Goal: Task Accomplishment & Management: Manage account settings

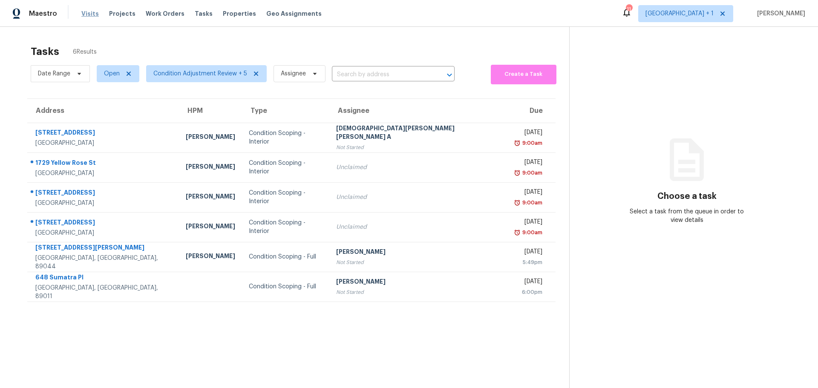
click at [84, 15] on span "Visits" at bounding box center [89, 13] width 17 height 9
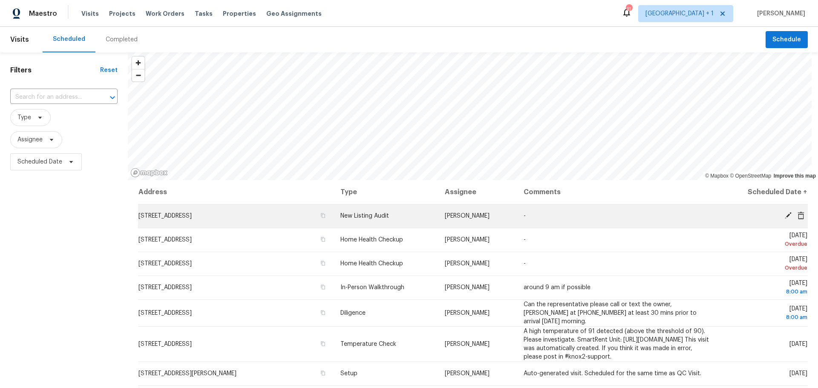
click at [785, 214] on icon at bounding box center [789, 216] width 8 height 8
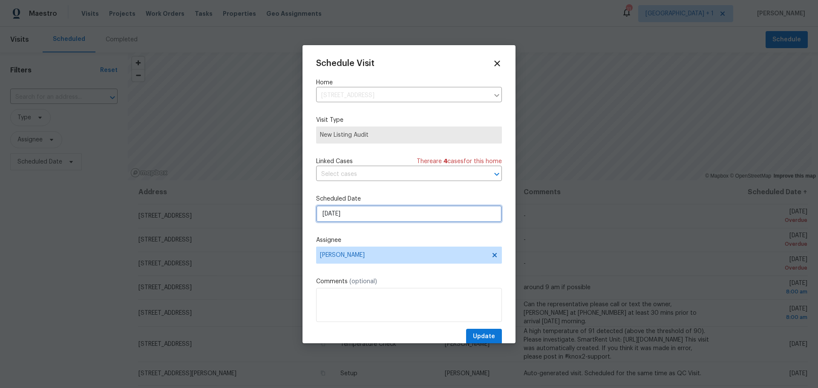
click at [336, 213] on input "[DATE]" at bounding box center [409, 213] width 186 height 17
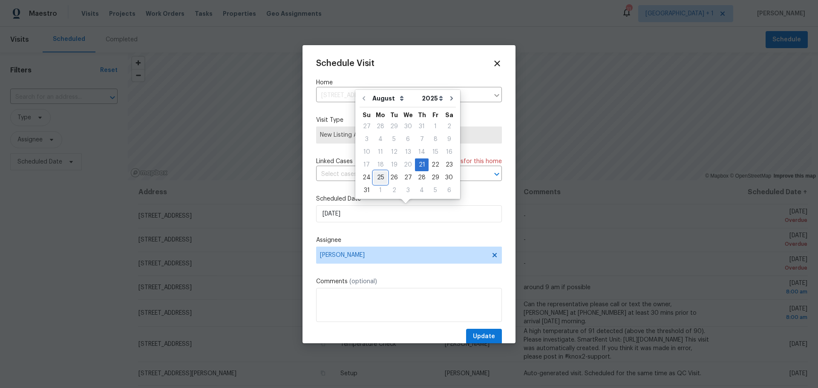
click at [374, 177] on div "25" at bounding box center [381, 178] width 14 height 12
type input "[DATE]"
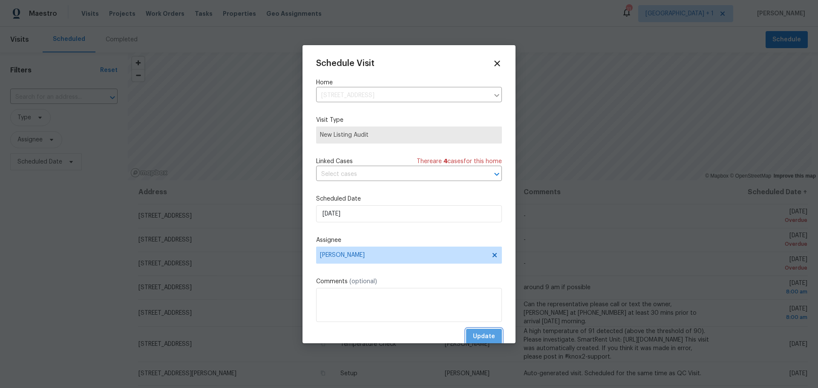
click at [473, 338] on span "Update" at bounding box center [484, 337] width 22 height 11
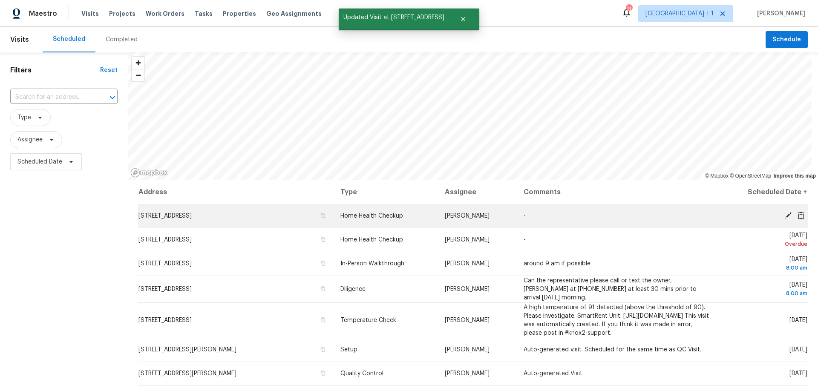
click at [785, 214] on icon at bounding box center [789, 216] width 8 height 8
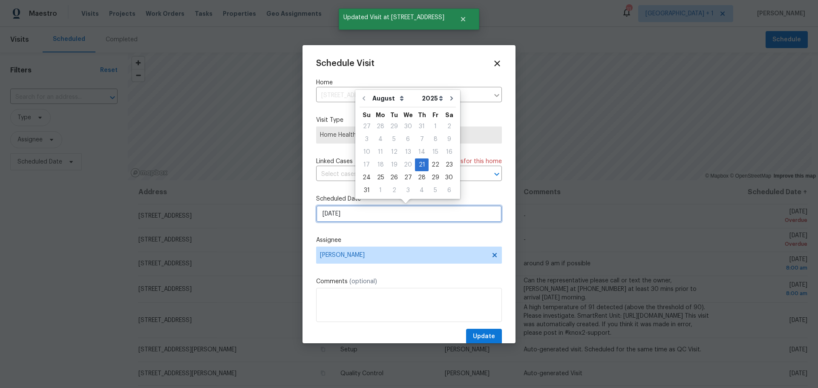
click at [340, 216] on input "[DATE]" at bounding box center [409, 213] width 186 height 17
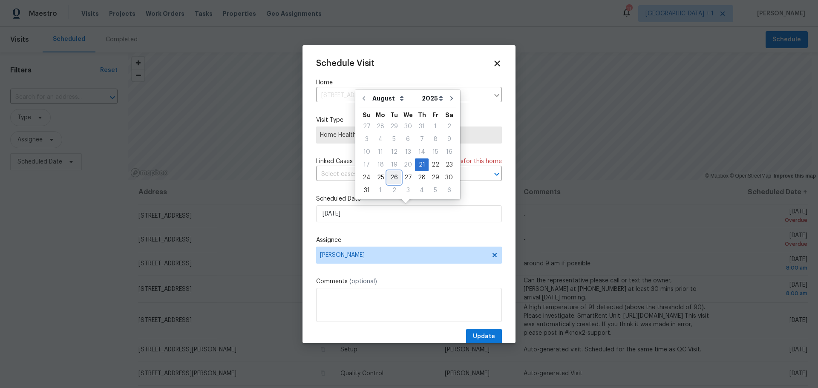
click at [391, 176] on div "26" at bounding box center [394, 178] width 14 height 12
type input "[DATE]"
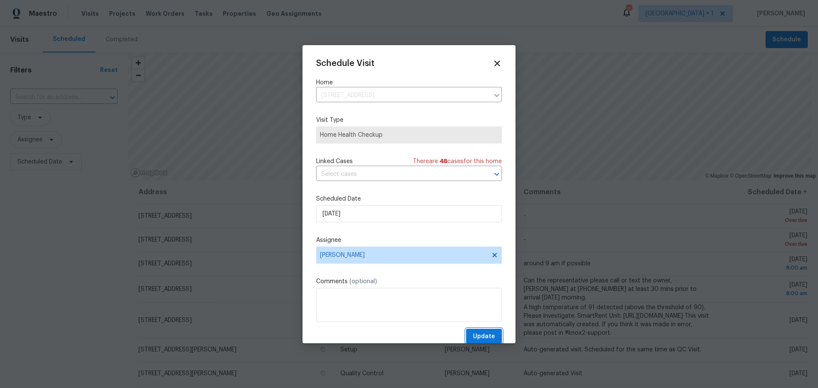
click at [481, 332] on span "Update" at bounding box center [484, 337] width 22 height 11
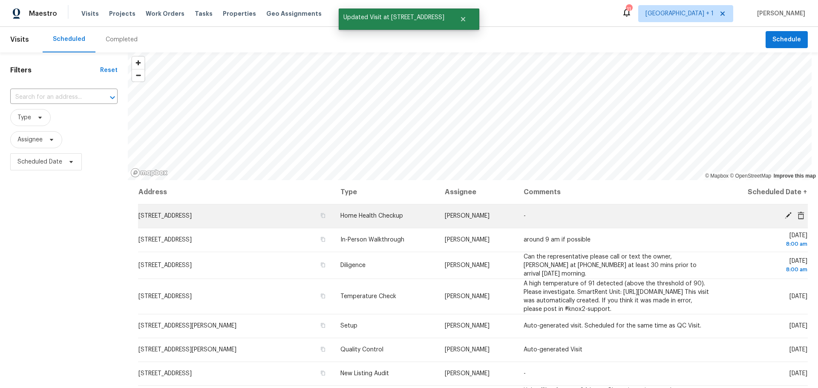
click at [785, 215] on icon at bounding box center [789, 216] width 8 height 8
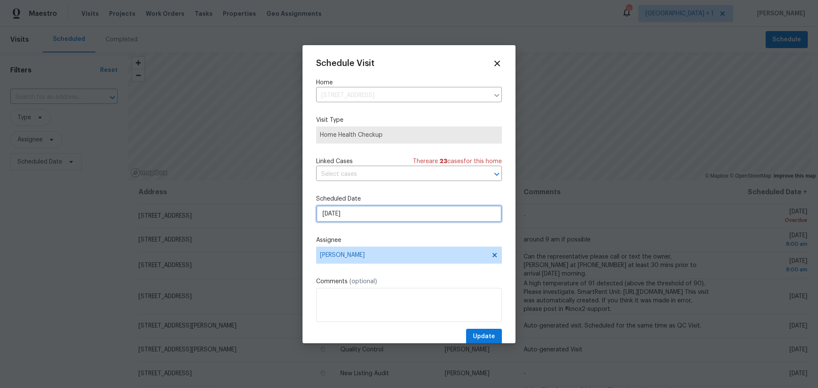
click at [346, 215] on input "[DATE]" at bounding box center [409, 213] width 186 height 17
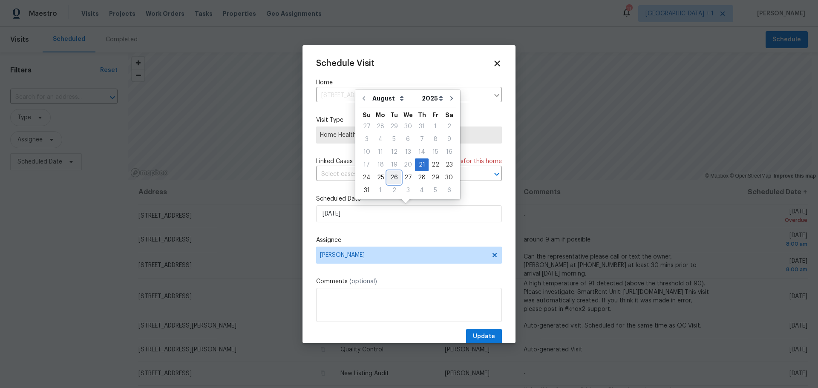
click at [387, 176] on div "26" at bounding box center [394, 178] width 14 height 12
type input "[DATE]"
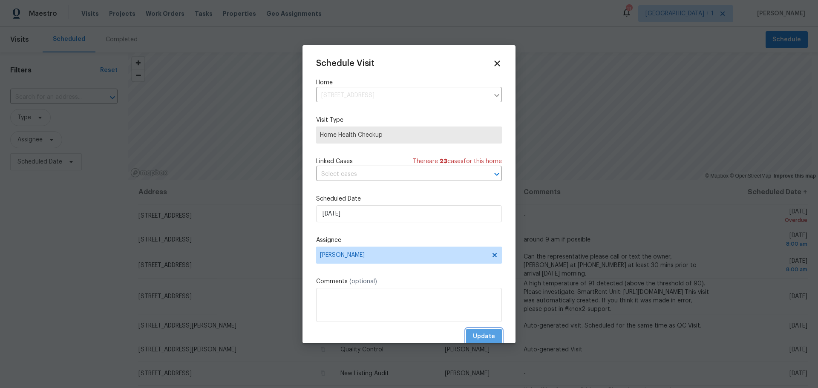
click at [479, 335] on span "Update" at bounding box center [484, 337] width 22 height 11
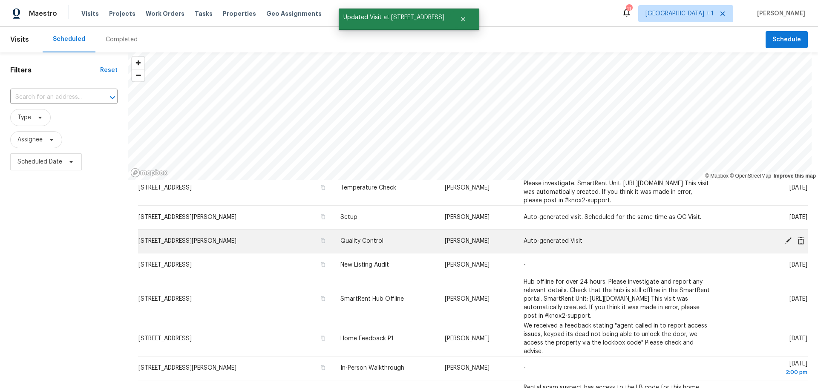
scroll to position [85, 0]
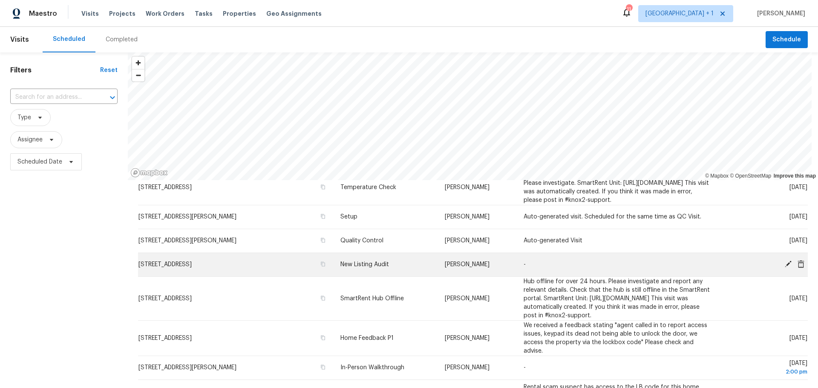
click at [785, 268] on icon at bounding box center [788, 264] width 7 height 7
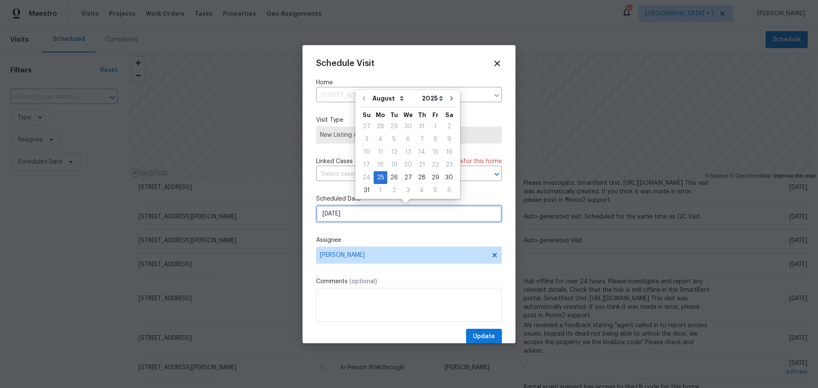
click at [376, 211] on input "[DATE]" at bounding box center [409, 213] width 186 height 17
click at [391, 176] on div "26" at bounding box center [394, 178] width 14 height 12
type input "[DATE]"
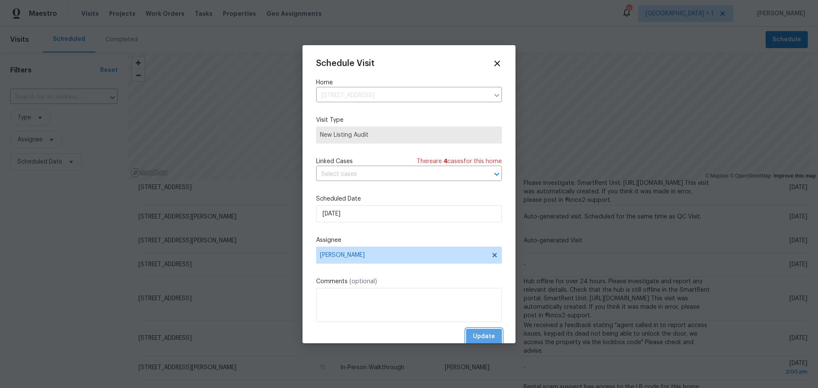
click at [477, 336] on span "Update" at bounding box center [484, 337] width 22 height 11
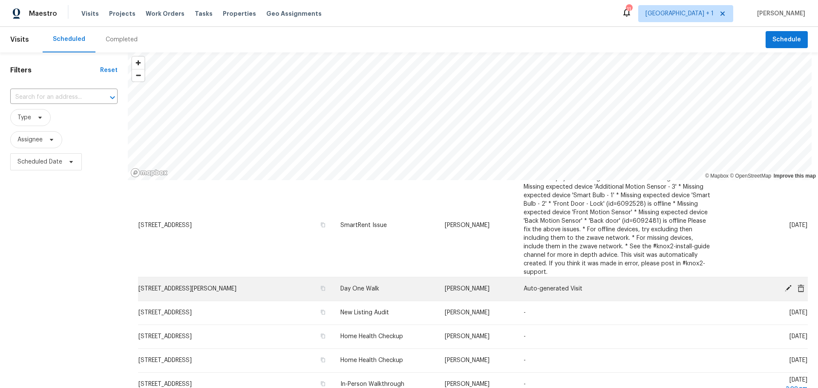
scroll to position [356, 0]
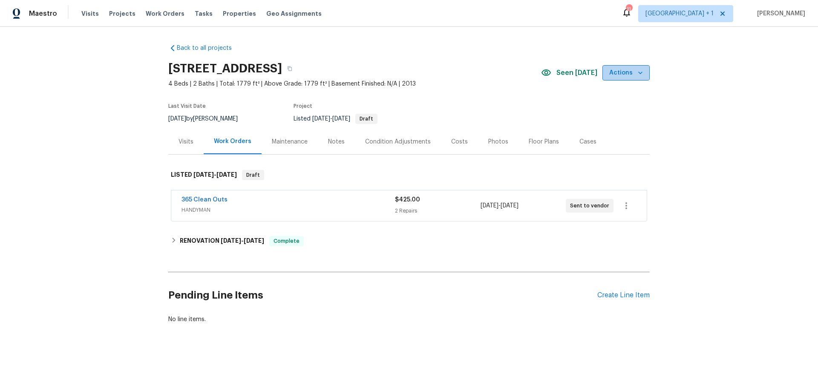
click at [636, 75] on icon "button" at bounding box center [640, 73] width 9 height 9
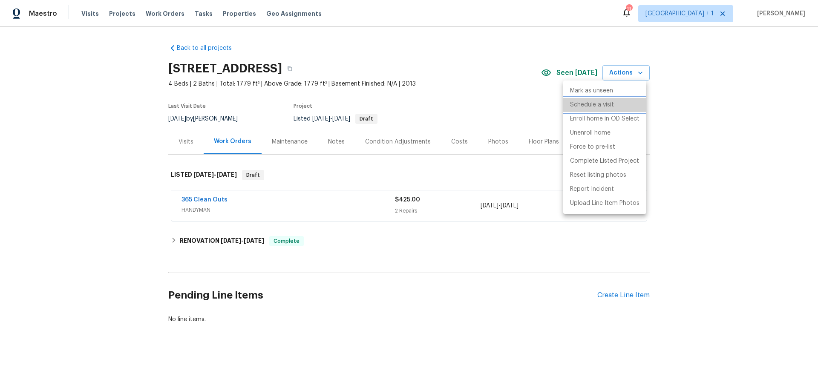
click at [593, 107] on p "Schedule a visit" at bounding box center [592, 105] width 44 height 9
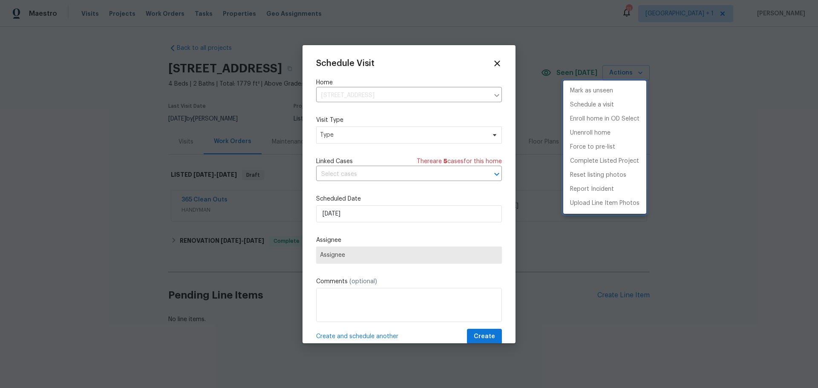
click at [351, 132] on div at bounding box center [409, 194] width 818 height 388
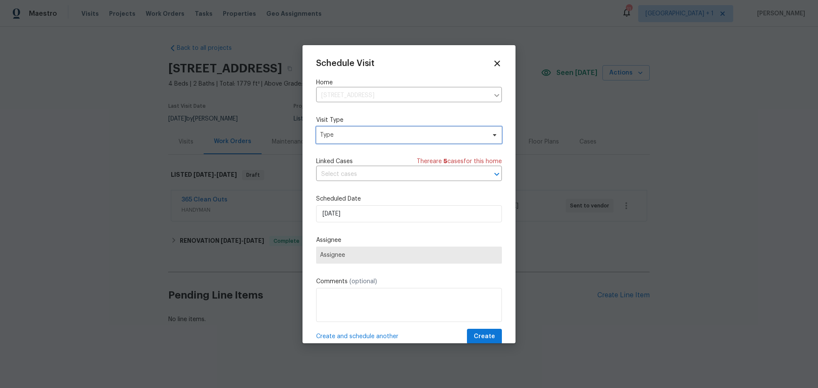
click at [359, 136] on span "Type" at bounding box center [403, 135] width 166 height 9
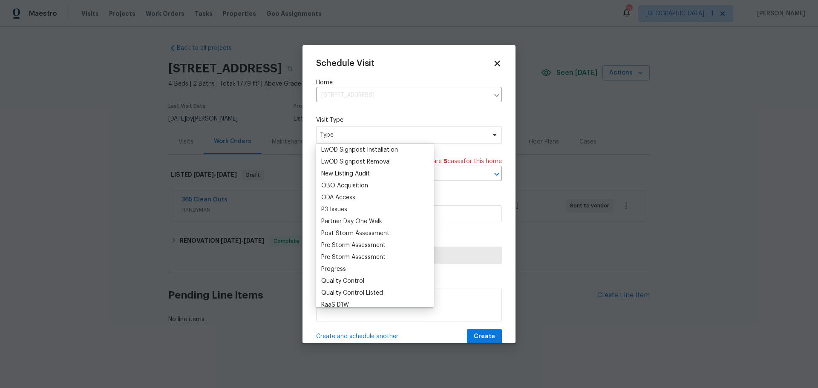
scroll to position [469, 0]
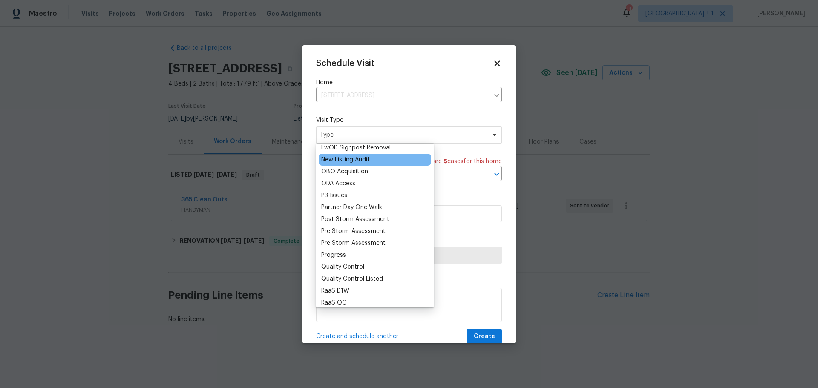
click at [363, 157] on div "New Listing Audit" at bounding box center [345, 160] width 49 height 9
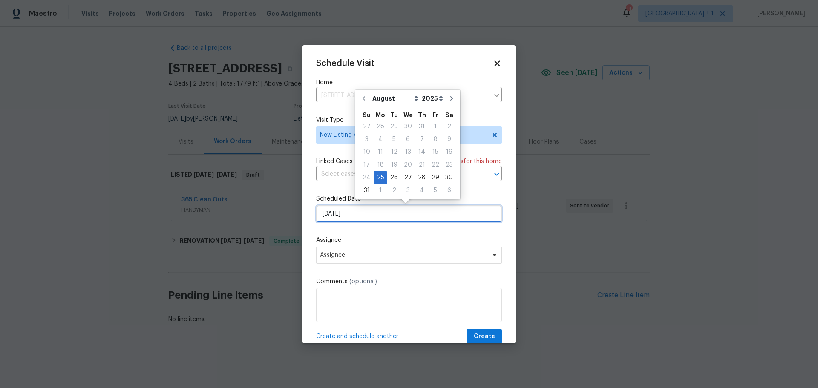
click at [353, 219] on input "[DATE]" at bounding box center [409, 213] width 186 height 17
click at [393, 176] on div "26" at bounding box center [394, 178] width 14 height 12
type input "[DATE]"
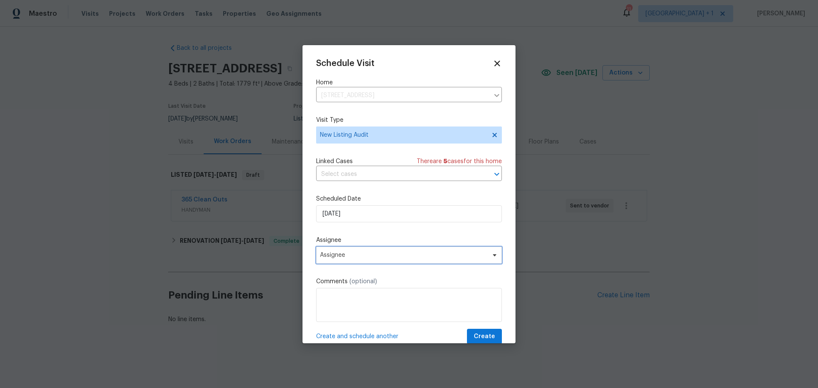
click at [376, 252] on span "Assignee" at bounding box center [403, 255] width 167 height 7
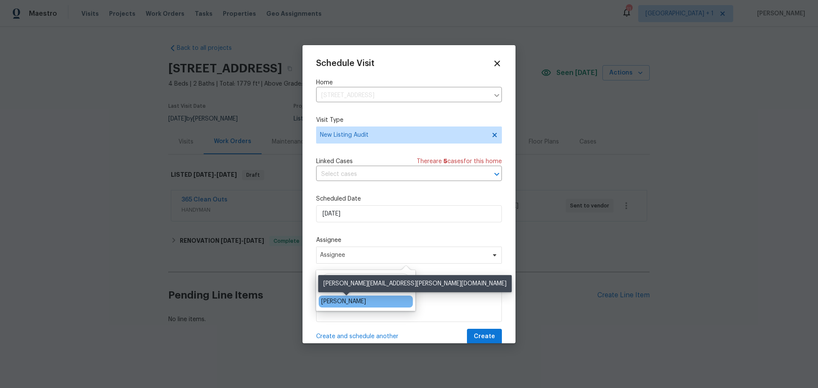
type input "jere"
click at [357, 304] on div "[PERSON_NAME]" at bounding box center [343, 301] width 45 height 9
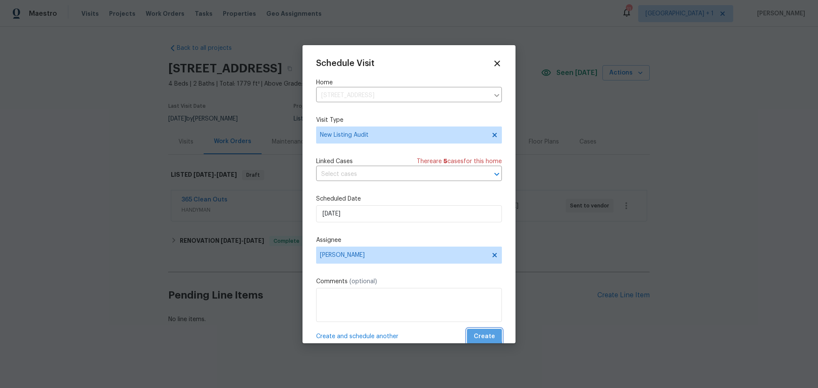
click at [477, 334] on span "Create" at bounding box center [484, 337] width 21 height 11
